Goal: Information Seeking & Learning: Check status

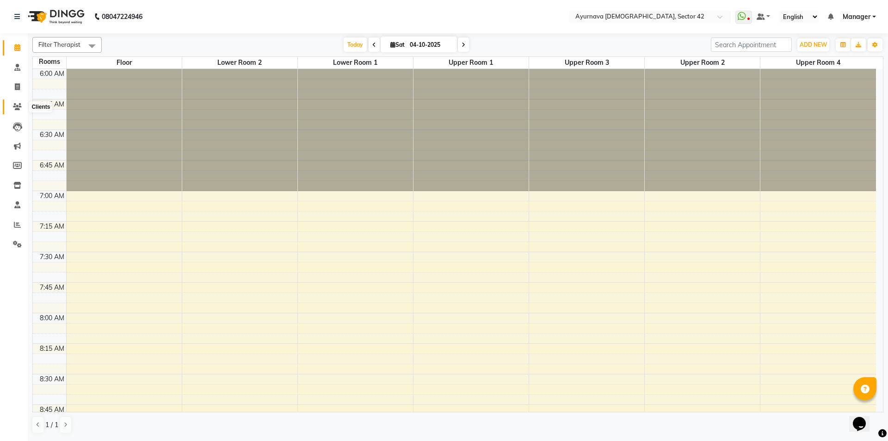
click at [15, 107] on icon at bounding box center [17, 106] width 9 height 7
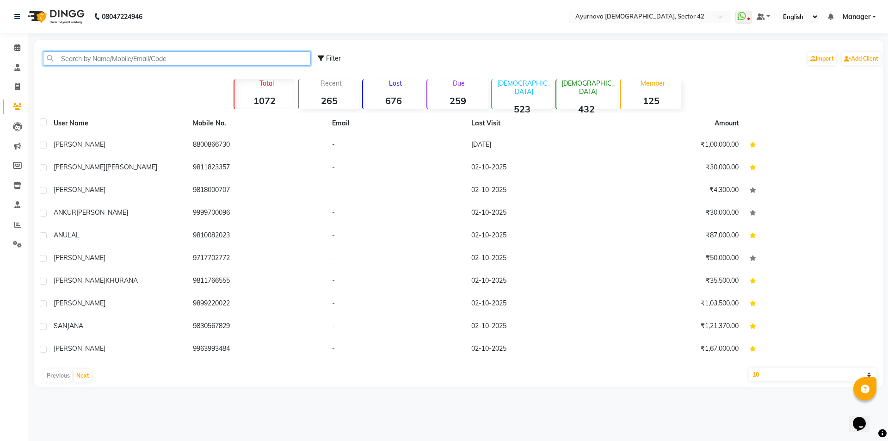
click at [108, 56] on input "text" at bounding box center [177, 58] width 268 height 14
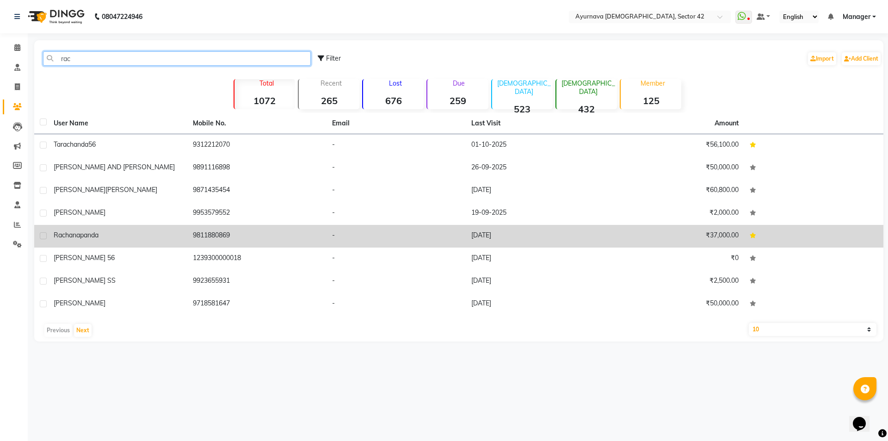
type input "rac"
click at [99, 233] on span "panda" at bounding box center [89, 235] width 19 height 8
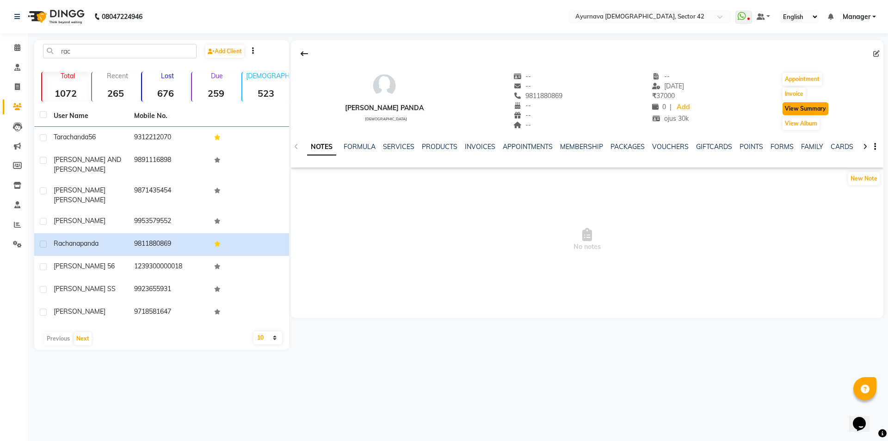
click at [798, 112] on button "View Summary" at bounding box center [806, 108] width 46 height 13
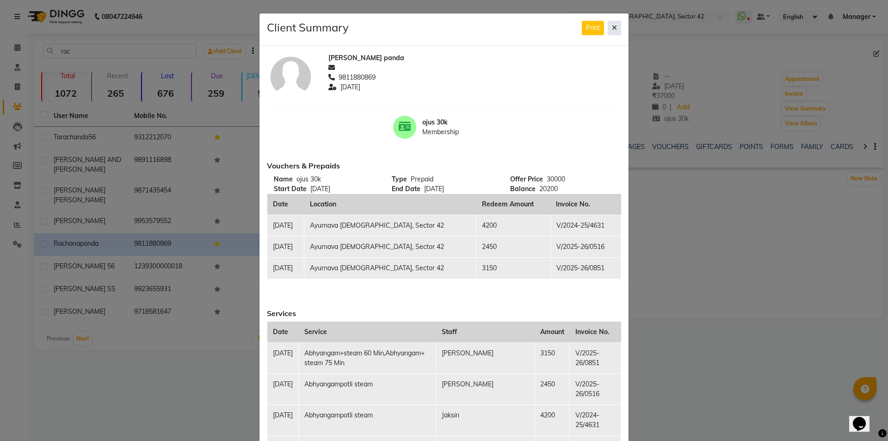
click at [612, 28] on icon at bounding box center [614, 28] width 5 height 6
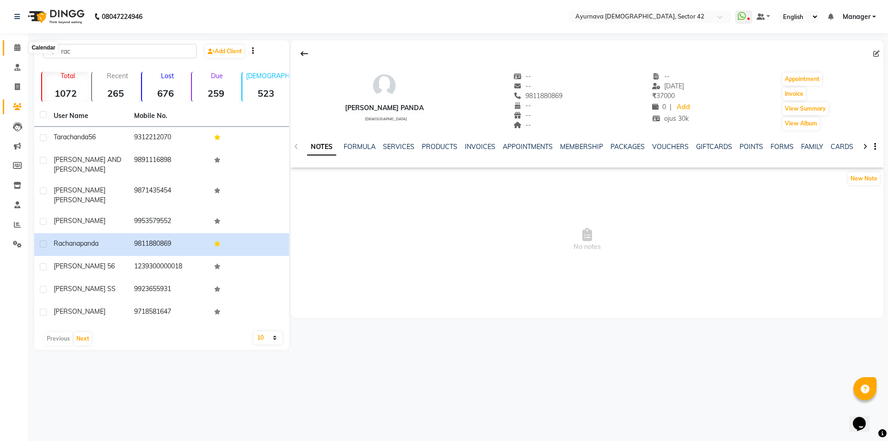
click at [17, 48] on icon at bounding box center [17, 47] width 6 height 7
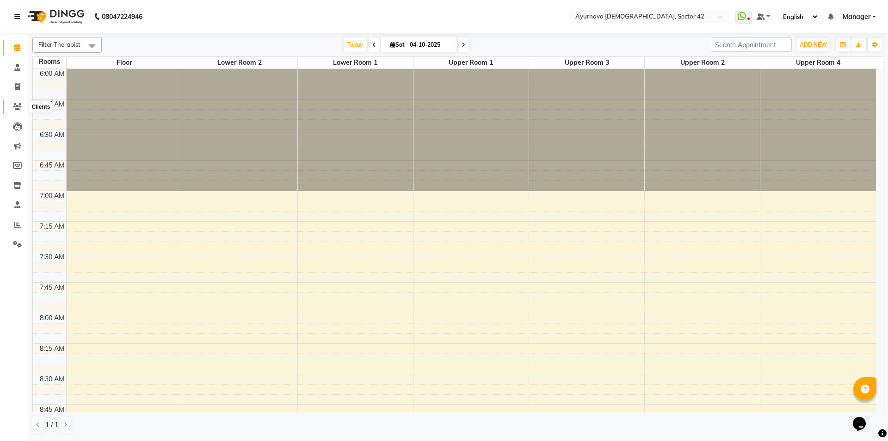
click at [21, 104] on icon at bounding box center [17, 106] width 9 height 7
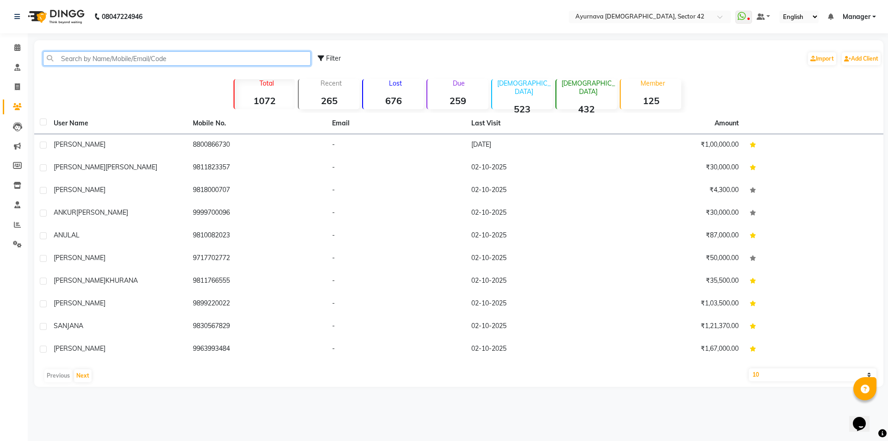
click at [127, 57] on input "text" at bounding box center [177, 58] width 268 height 14
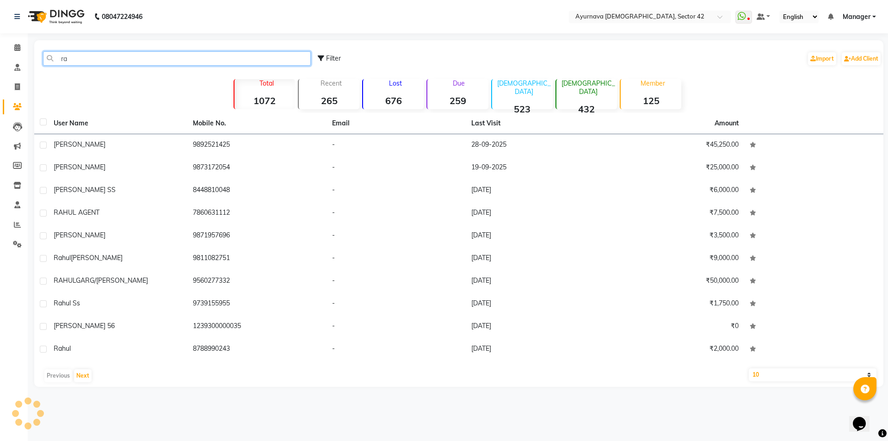
type input "r"
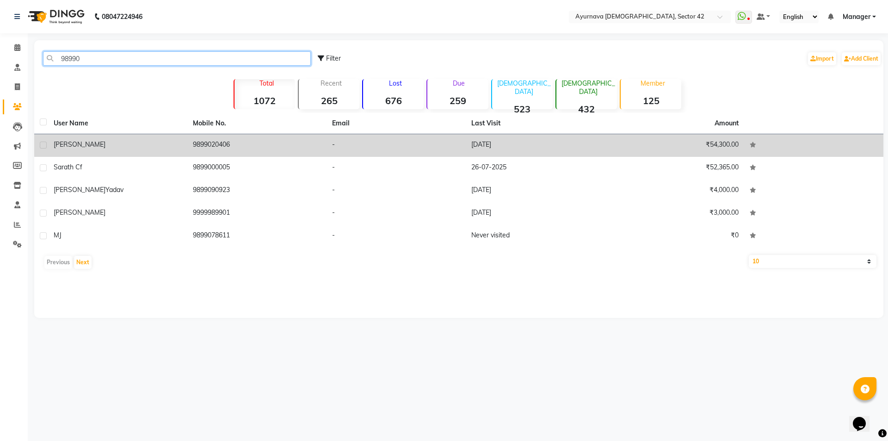
type input "98990"
click at [75, 146] on span "[PERSON_NAME]" at bounding box center [80, 144] width 52 height 8
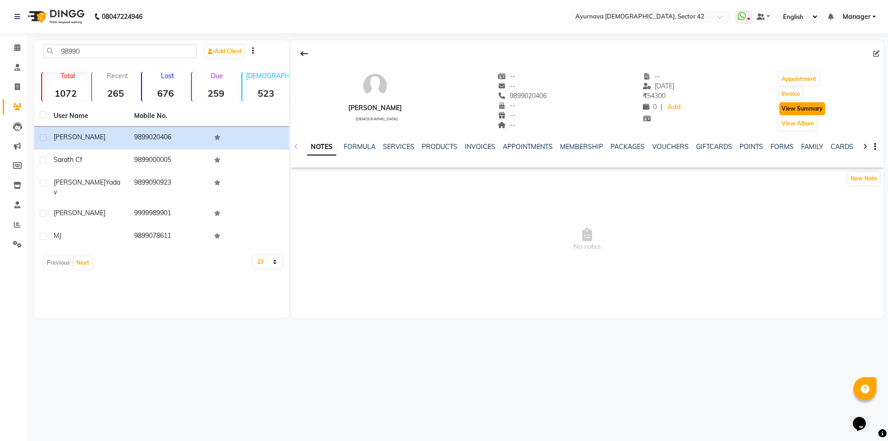
click at [805, 111] on button "View Summary" at bounding box center [803, 108] width 46 height 13
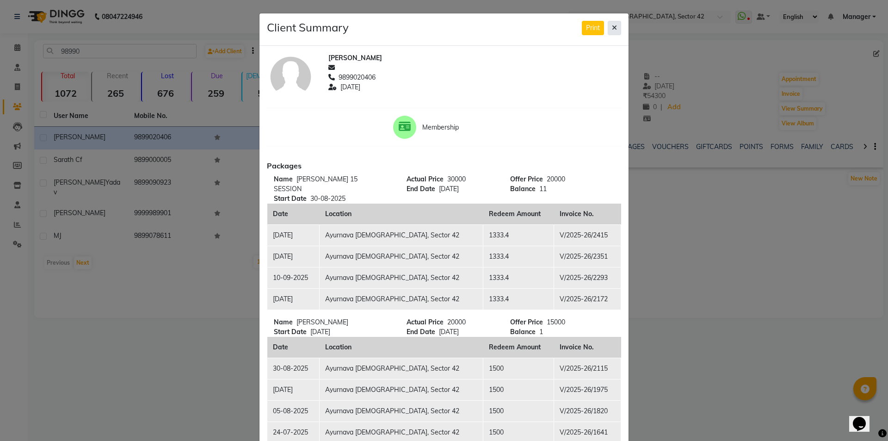
click at [613, 29] on icon at bounding box center [614, 28] width 5 height 6
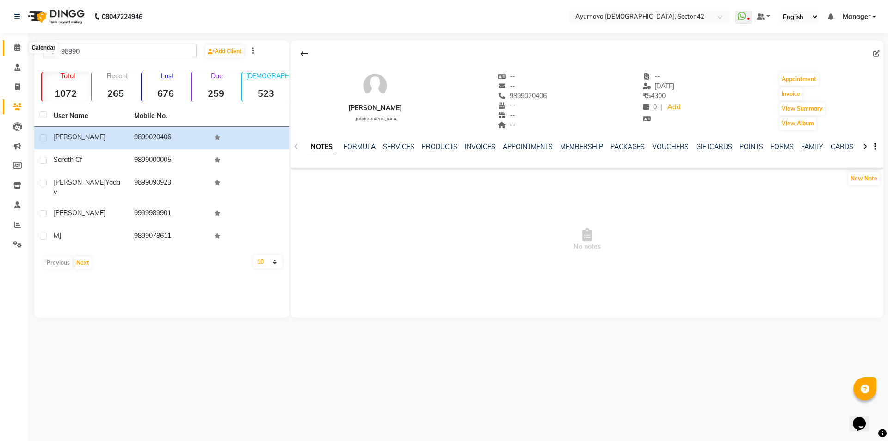
click at [19, 49] on icon at bounding box center [17, 47] width 6 height 7
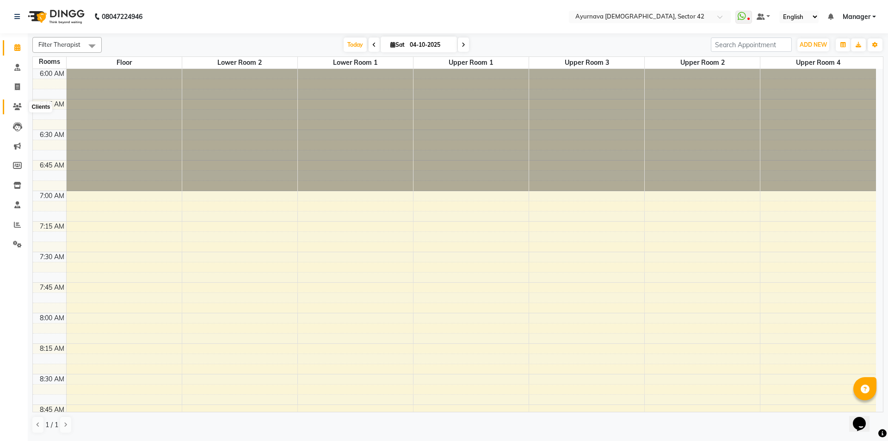
click at [17, 105] on icon at bounding box center [17, 106] width 9 height 7
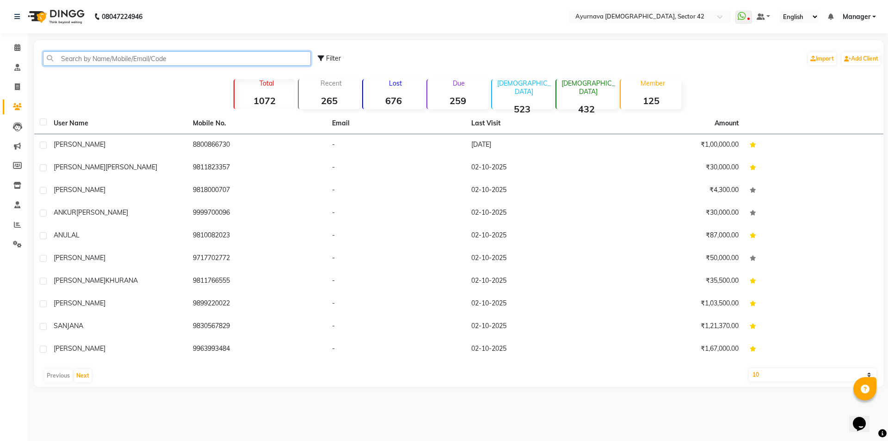
click at [66, 58] on input "text" at bounding box center [177, 58] width 268 height 14
click at [79, 56] on input "text" at bounding box center [177, 58] width 268 height 14
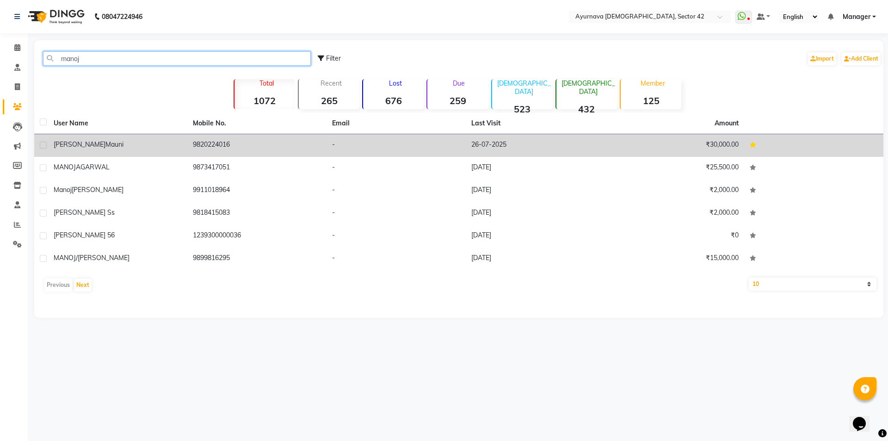
type input "manoj"
click at [133, 144] on div "[PERSON_NAME]" at bounding box center [118, 145] width 128 height 10
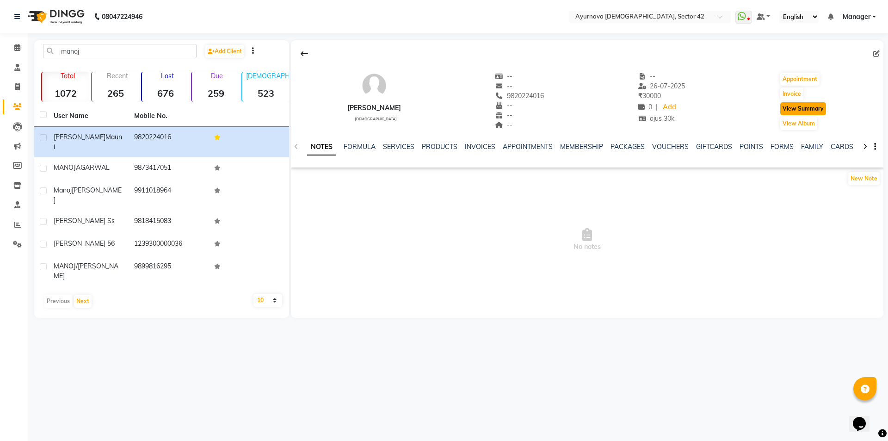
click at [801, 111] on button "View Summary" at bounding box center [804, 108] width 46 height 13
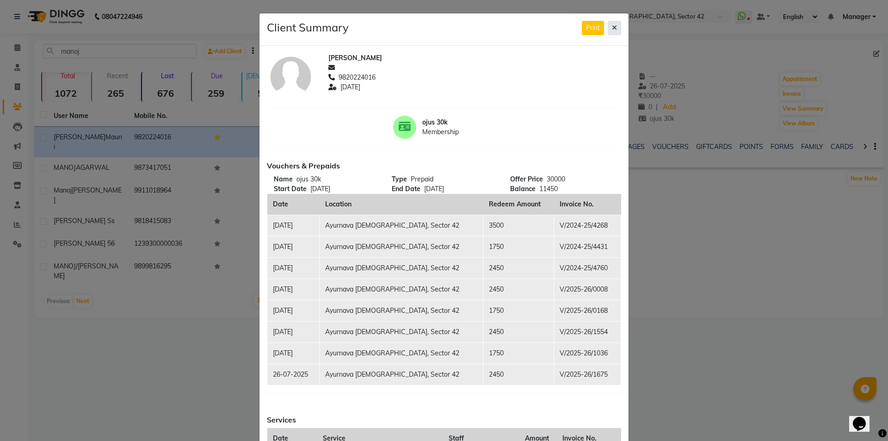
click at [612, 28] on icon at bounding box center [614, 28] width 5 height 6
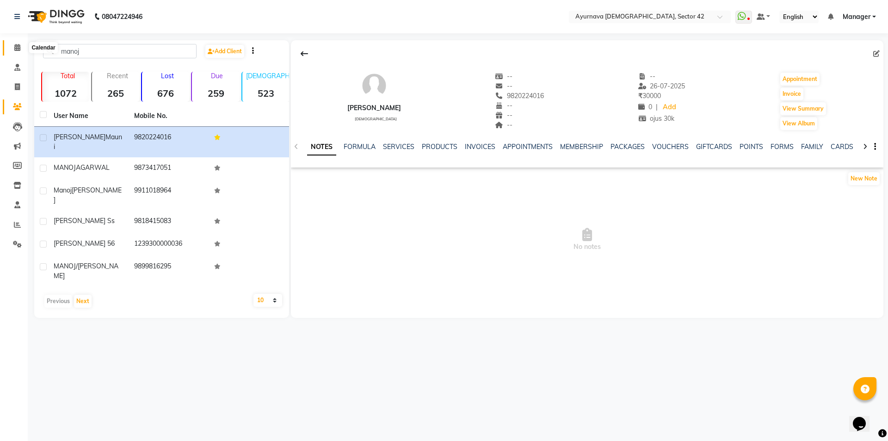
click at [17, 46] on icon at bounding box center [17, 47] width 6 height 7
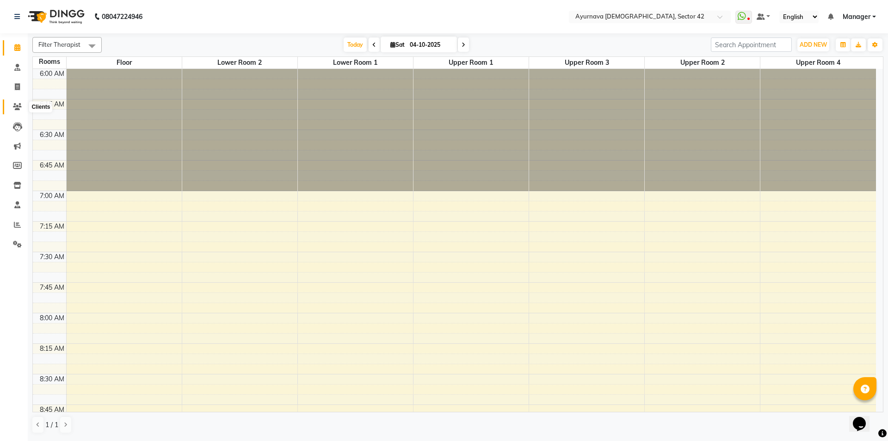
click at [21, 109] on icon at bounding box center [17, 106] width 9 height 7
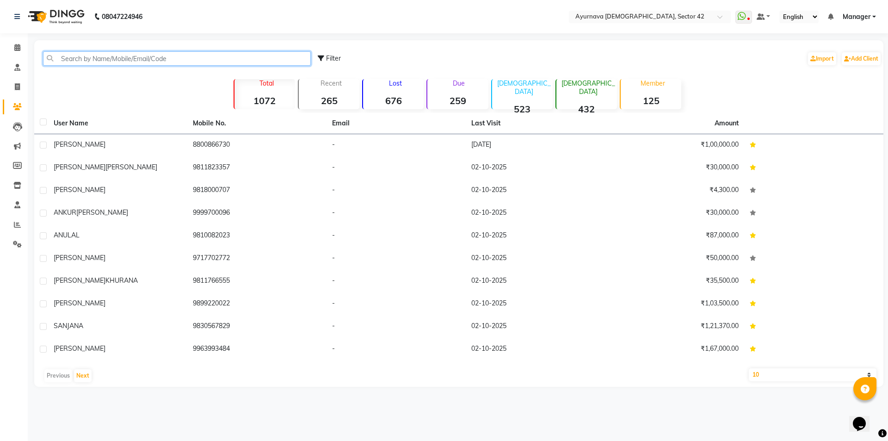
click at [148, 57] on input "text" at bounding box center [177, 58] width 268 height 14
click at [80, 58] on input "text" at bounding box center [177, 58] width 268 height 14
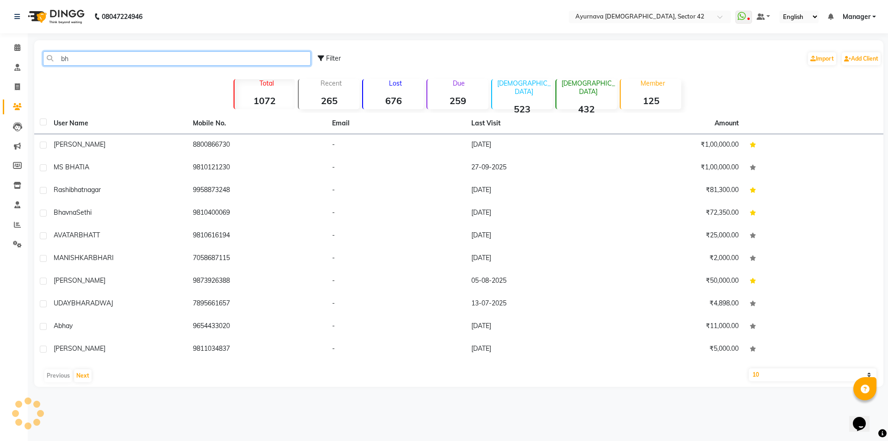
type input "b"
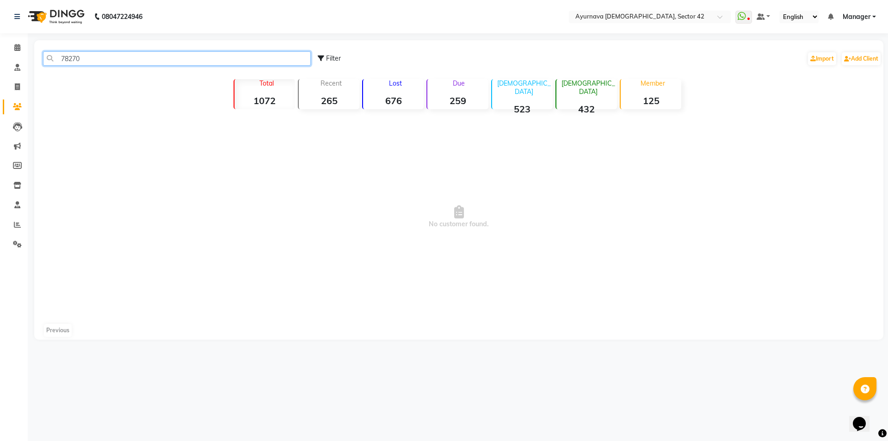
type input "78270"
